Goal: Task Accomplishment & Management: Complete application form

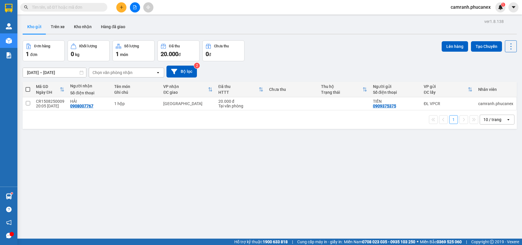
click at [27, 89] on span at bounding box center [27, 89] width 5 height 5
click at [28, 86] on input "checkbox" at bounding box center [28, 86] width 0 height 0
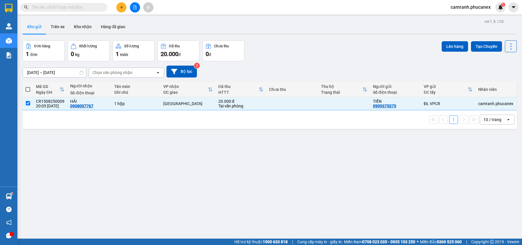
checkbox input "true"
click at [445, 45] on button "Lên hàng" at bounding box center [454, 46] width 26 height 10
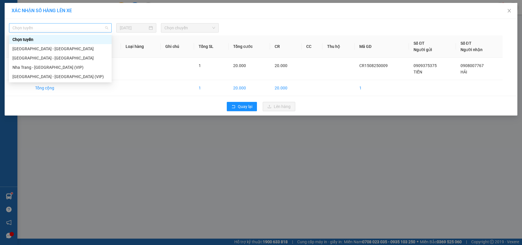
click at [104, 28] on span "Chọn tuyến" at bounding box center [60, 27] width 96 height 9
click at [61, 48] on div "[GEOGRAPHIC_DATA] - [GEOGRAPHIC_DATA]" at bounding box center [60, 48] width 96 height 6
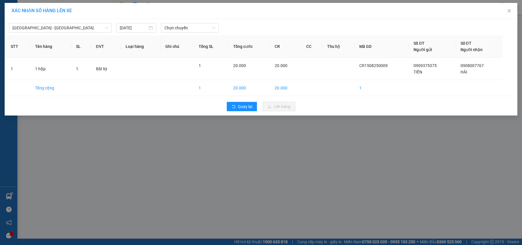
click at [203, 22] on div "[GEOGRAPHIC_DATA] - [GEOGRAPHIC_DATA] [DATE] Chọn chuyến" at bounding box center [260, 26] width 509 height 12
click at [203, 28] on span "Chọn chuyến" at bounding box center [189, 27] width 51 height 9
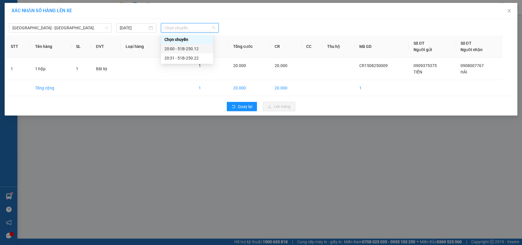
click at [195, 47] on div "20:00 - 51B-250.12" at bounding box center [186, 48] width 45 height 6
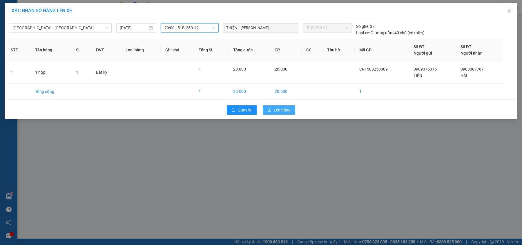
click at [282, 110] on span "Lên hàng" at bounding box center [282, 110] width 17 height 6
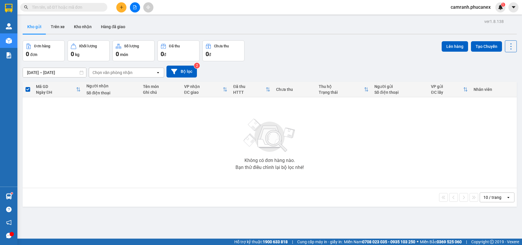
click at [119, 7] on icon "plus" at bounding box center [121, 7] width 4 height 4
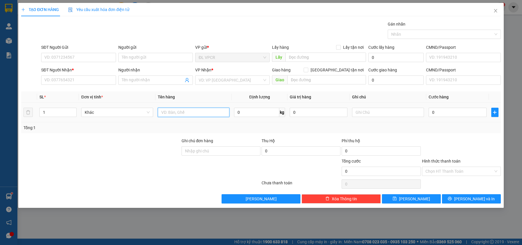
click at [170, 112] on input "text" at bounding box center [194, 111] width 72 height 9
type input "1 cục"
click at [441, 111] on input "0" at bounding box center [457, 111] width 58 height 9
type input "3"
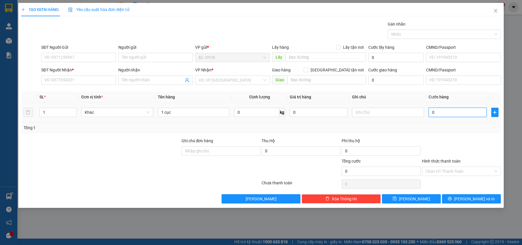
type input "3"
type input "30"
type input "30.000"
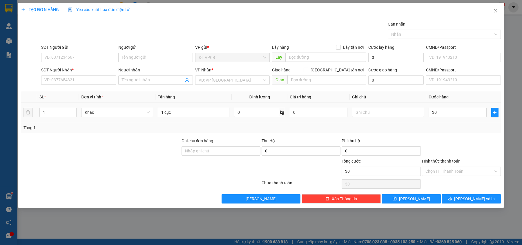
type input "30.000"
click at [440, 135] on div "Transit Pickup Surcharge Ids Transit Deliver Surcharge Ids Transit Deliver Surc…" at bounding box center [260, 112] width 479 height 182
click at [451, 174] on input "Hình thức thanh toán" at bounding box center [459, 171] width 68 height 9
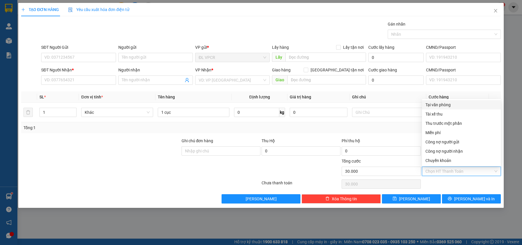
click at [448, 108] on div "Tại văn phòng" at bounding box center [461, 104] width 79 height 9
type input "0"
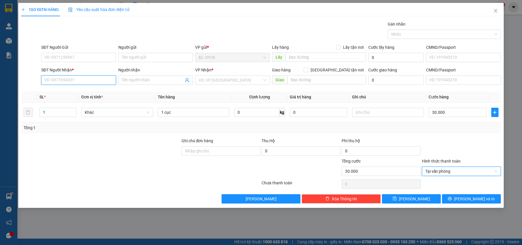
click at [97, 80] on input "SĐT Người Nhận *" at bounding box center [78, 79] width 74 height 9
click at [76, 90] on div "0904890897 - A huy" at bounding box center [79, 92] width 68 height 6
type input "0904890897"
type input "A huy"
type input "0904890897"
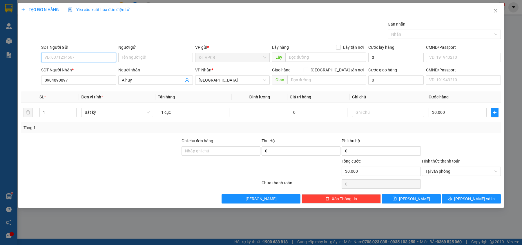
click at [90, 59] on input "SĐT Người Gửi" at bounding box center [78, 57] width 74 height 9
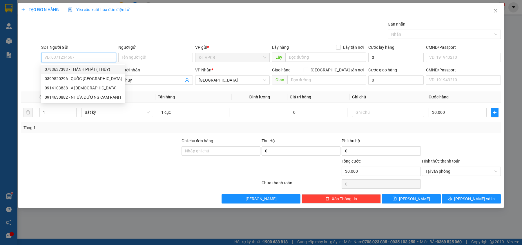
click at [88, 69] on div "0793637393 - THÀNH PHÁT ( THÙY)" at bounding box center [83, 69] width 77 height 6
type input "0793637393"
type input "THÀNH PHÁT ( THÙY)"
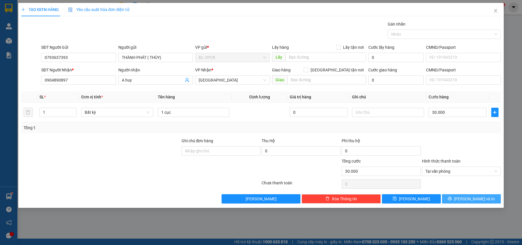
click at [489, 201] on button "[PERSON_NAME] và In" at bounding box center [471, 198] width 59 height 9
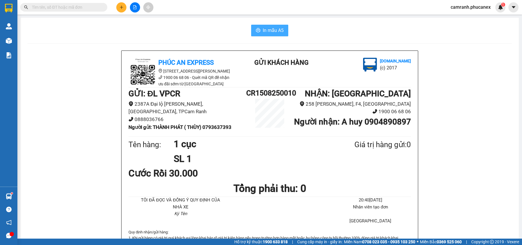
click at [273, 30] on span "In mẫu A5" at bounding box center [273, 30] width 21 height 7
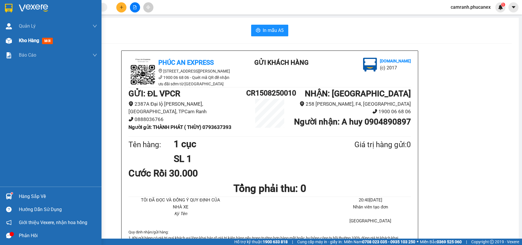
click at [22, 39] on span "Kho hàng" at bounding box center [29, 41] width 20 height 6
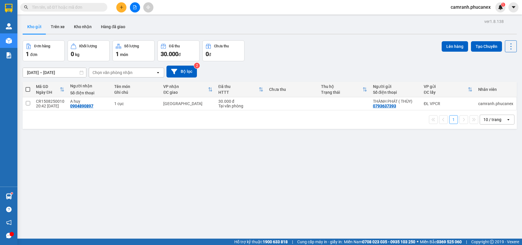
click at [28, 89] on span at bounding box center [27, 89] width 5 height 5
click at [28, 86] on input "checkbox" at bounding box center [28, 86] width 0 height 0
checkbox input "true"
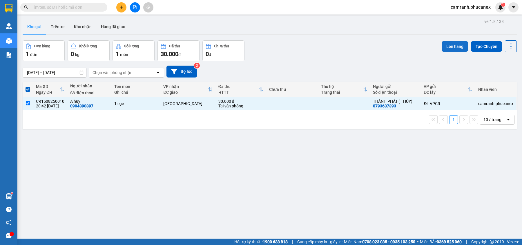
click at [446, 49] on button "Lên hàng" at bounding box center [454, 46] width 26 height 10
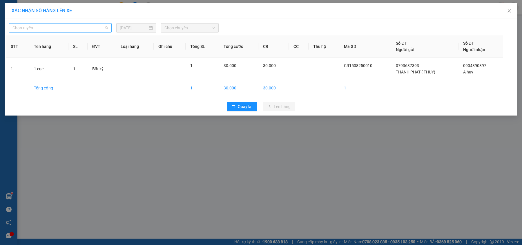
click at [104, 27] on span "Chọn tuyến" at bounding box center [60, 27] width 96 height 9
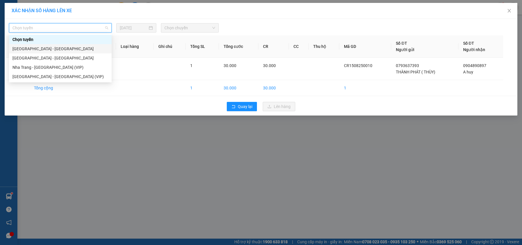
click at [55, 48] on div "[GEOGRAPHIC_DATA] - [GEOGRAPHIC_DATA]" at bounding box center [60, 48] width 96 height 6
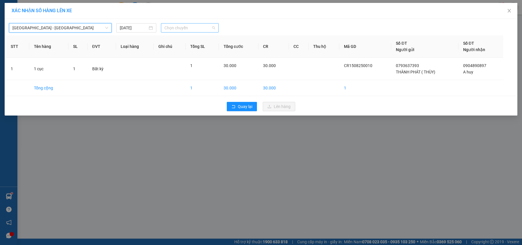
click at [180, 24] on span "Chọn chuyến" at bounding box center [189, 27] width 51 height 9
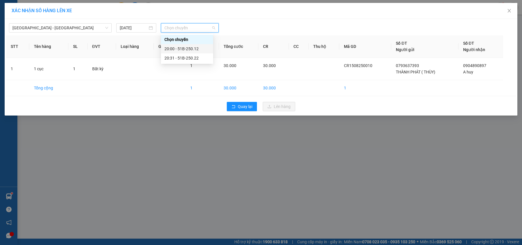
click at [178, 48] on div "20:00 - 51B-250.12" at bounding box center [186, 48] width 45 height 6
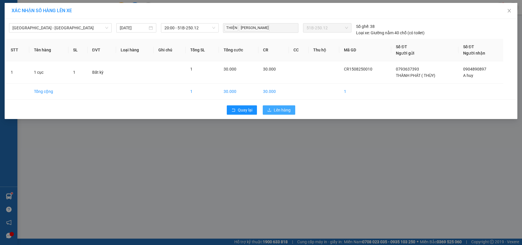
click at [288, 109] on span "Lên hàng" at bounding box center [282, 110] width 17 height 6
